Goal: Task Accomplishment & Management: Use online tool/utility

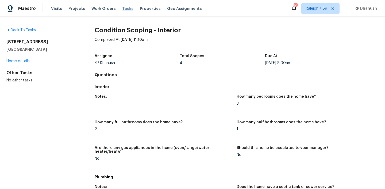
click at [122, 7] on span "Tasks" at bounding box center [127, 9] width 11 height 4
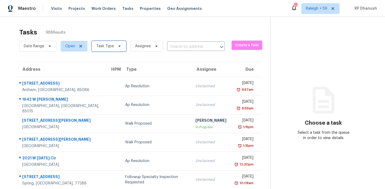
click at [110, 44] on span "Task Type" at bounding box center [105, 46] width 18 height 5
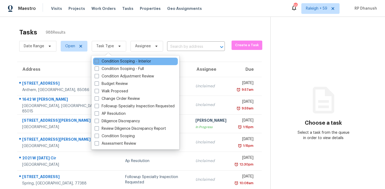
click at [110, 60] on label "Condition Scoping - Interior" at bounding box center [123, 61] width 56 height 5
click at [98, 60] on input "Condition Scoping - Interior" at bounding box center [96, 60] width 3 height 3
checkbox input "true"
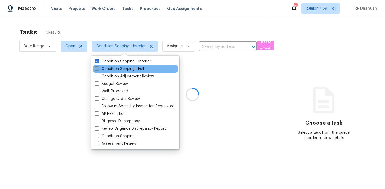
click at [108, 68] on label "Condition Scoping - Full" at bounding box center [119, 68] width 49 height 5
click at [98, 68] on input "Condition Scoping - Full" at bounding box center [96, 67] width 3 height 3
checkbox input "true"
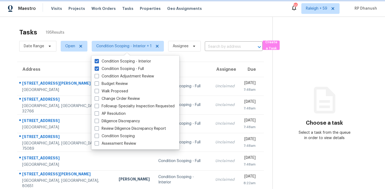
click at [126, 45] on span "Condition Scoping - Interior + 1" at bounding box center [123, 46] width 55 height 5
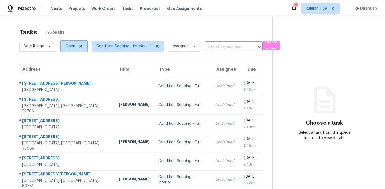
click at [69, 42] on span "Open" at bounding box center [74, 46] width 27 height 11
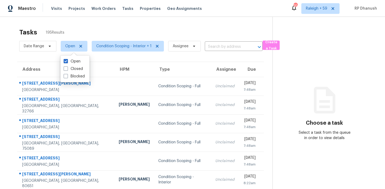
click at [117, 25] on div "Tasks 195 Results" at bounding box center [145, 32] width 253 height 14
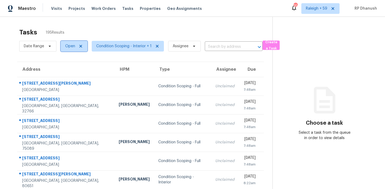
click at [70, 46] on span "Open" at bounding box center [70, 46] width 10 height 5
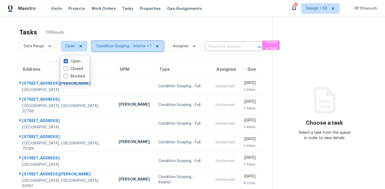
click at [121, 50] on span "Condition Scoping - Interior + 1" at bounding box center [128, 46] width 72 height 11
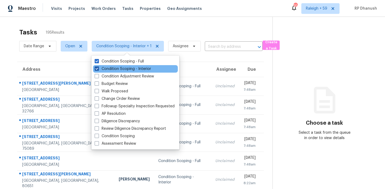
click at [128, 68] on label "Condition Scoping - Interior" at bounding box center [123, 68] width 56 height 5
click at [98, 68] on input "Condition Scoping - Interior" at bounding box center [96, 67] width 3 height 3
checkbox input "false"
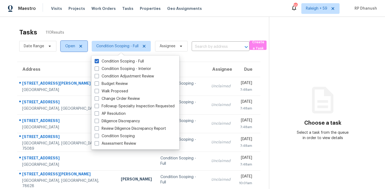
click at [70, 47] on span "Open" at bounding box center [70, 46] width 10 height 5
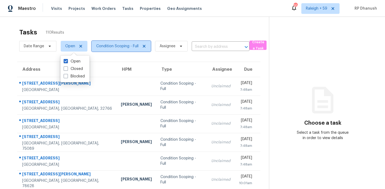
click at [100, 46] on span "Condition Scoping - Full" at bounding box center [117, 46] width 42 height 5
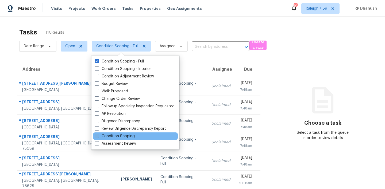
click at [118, 136] on label "Condition Scoping" at bounding box center [115, 136] width 40 height 5
click at [98, 136] on input "Condition Scoping" at bounding box center [96, 135] width 3 height 3
checkbox input "true"
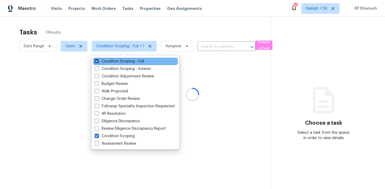
click at [112, 60] on label "Condition Scoping - Full" at bounding box center [119, 61] width 49 height 5
click at [98, 60] on input "Condition Scoping - Full" at bounding box center [96, 60] width 3 height 3
checkbox input "false"
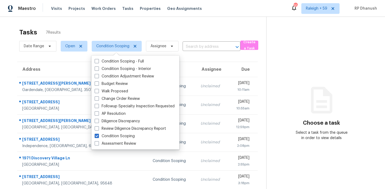
click at [149, 23] on div "Tasks 7 Results Date Range Open Condition Scoping Assignee ​ Create a Task Addr…" at bounding box center [192, 114] width 385 height 195
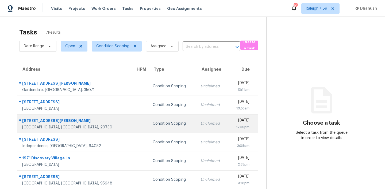
scroll to position [23, 0]
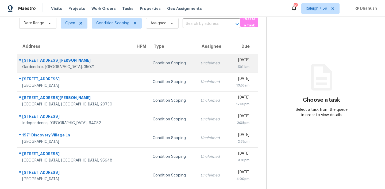
click at [196, 61] on td "Unclaimed" at bounding box center [212, 63] width 32 height 19
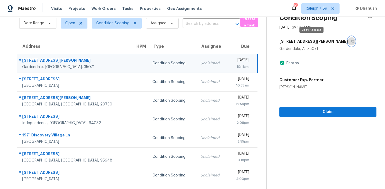
click at [347, 39] on button "button" at bounding box center [350, 42] width 7 height 10
click at [330, 162] on section "Condition Scoping [DATE] by 10:11am [STREET_ADDRESS][PERSON_NAME] Photos Custom…" at bounding box center [321, 91] width 110 height 195
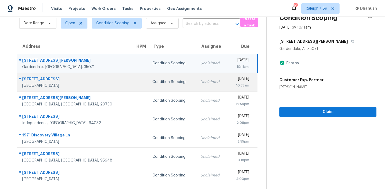
click at [235, 80] on div "[DATE]" at bounding box center [240, 79] width 17 height 7
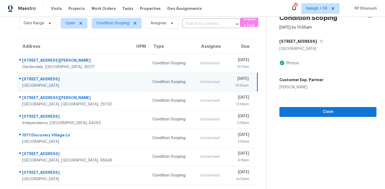
click at [241, 83] on div "10:55am" at bounding box center [240, 85] width 17 height 5
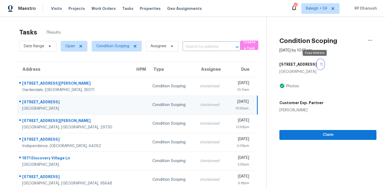
click at [316, 64] on button "button" at bounding box center [319, 65] width 7 height 10
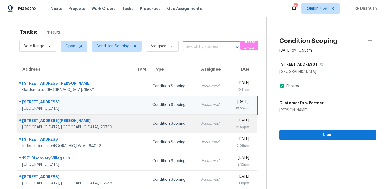
click at [78, 116] on td "[STREET_ADDRESS][PERSON_NAME]" at bounding box center [74, 123] width 114 height 19
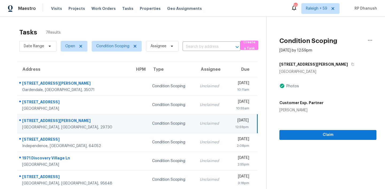
click at [319, 62] on div "[STREET_ADDRESS][PERSON_NAME]" at bounding box center [327, 65] width 97 height 10
click at [351, 65] on icon "button" at bounding box center [352, 64] width 3 height 3
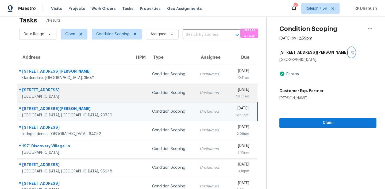
scroll to position [23, 0]
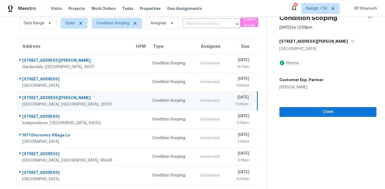
click at [231, 103] on div "12:59pm" at bounding box center [239, 103] width 17 height 5
click at [351, 40] on icon "button" at bounding box center [352, 41] width 3 height 3
click at [309, 111] on span "Claim" at bounding box center [327, 112] width 88 height 7
